Goal: Find specific page/section: Find specific page/section

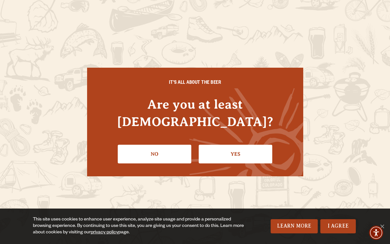
click at [240, 148] on link "Yes" at bounding box center [234, 154] width 73 height 19
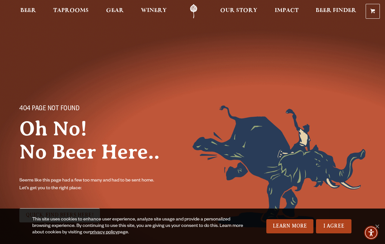
scroll to position [1, 0]
click at [194, 9] on link "Odell Home" at bounding box center [193, 11] width 24 height 13
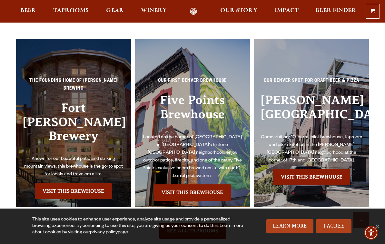
scroll to position [1299, 0]
click at [92, 115] on h3 "Fort [PERSON_NAME] Brewery" at bounding box center [74, 128] width 102 height 54
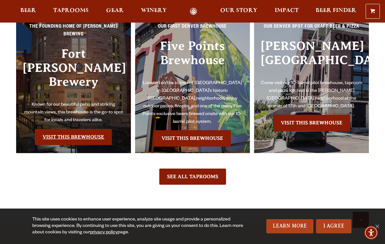
scroll to position [1353, 0]
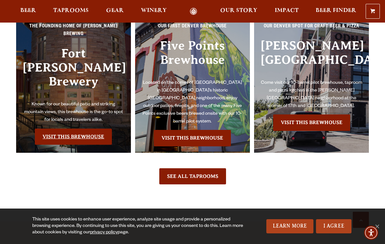
click at [74, 145] on link "Visit this Brewhouse" at bounding box center [73, 137] width 77 height 16
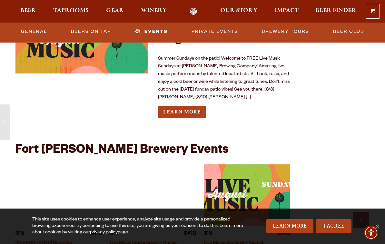
scroll to position [2398, 0]
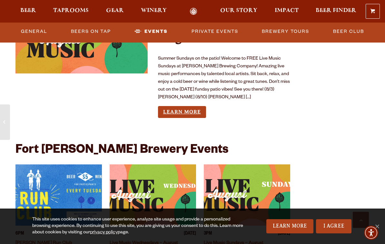
click at [187, 106] on link "Learn More" at bounding box center [182, 112] width 48 height 12
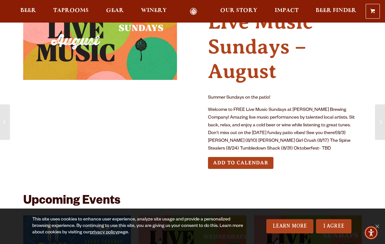
scroll to position [49, 0]
